Goal: Navigation & Orientation: Understand site structure

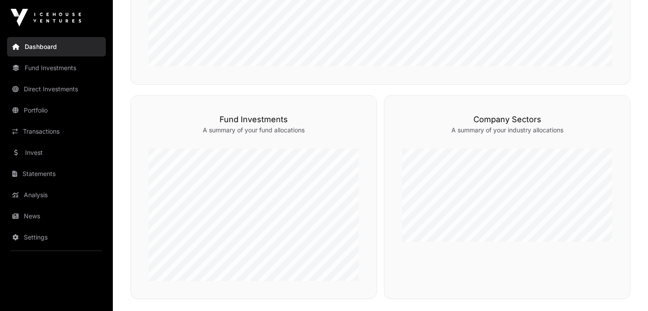
scroll to position [237, 0]
click at [45, 84] on link "Direct Investments" at bounding box center [56, 88] width 99 height 19
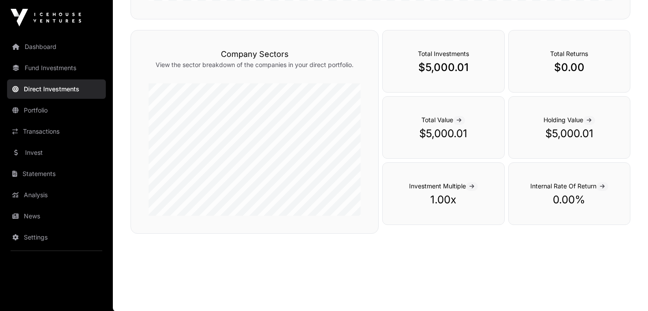
scroll to position [290, 0]
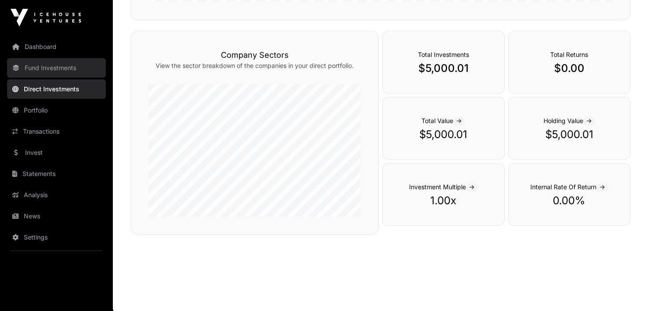
click at [44, 59] on link "Fund Investments" at bounding box center [56, 67] width 99 height 19
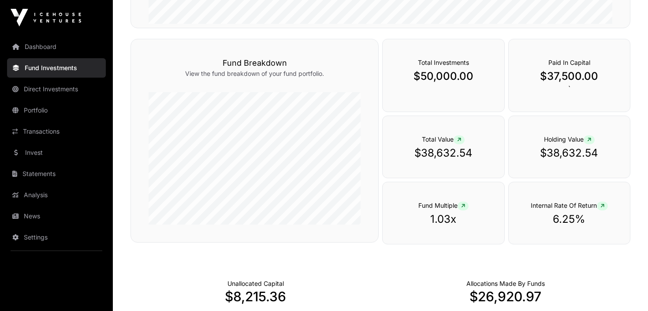
scroll to position [317, 0]
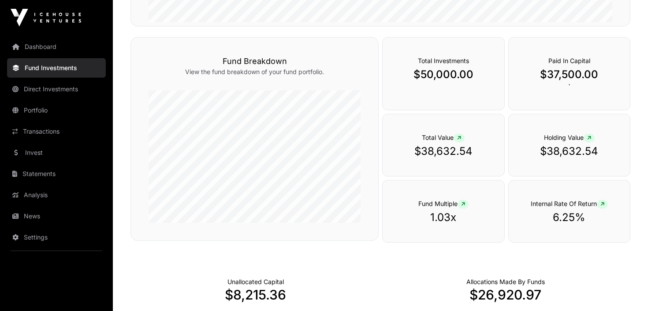
click at [462, 204] on span at bounding box center [463, 204] width 11 height 9
click at [33, 47] on link "Dashboard" at bounding box center [56, 46] width 99 height 19
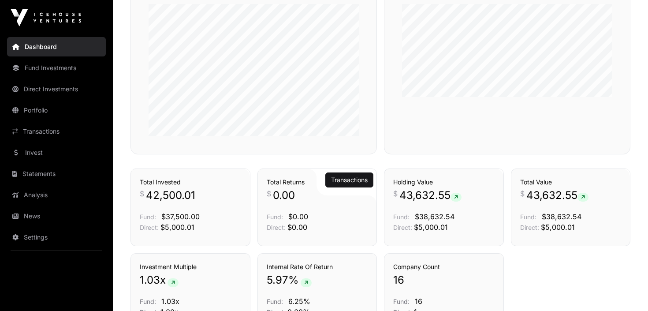
scroll to position [380, 0]
